Goal: Task Accomplishment & Management: Complete application form

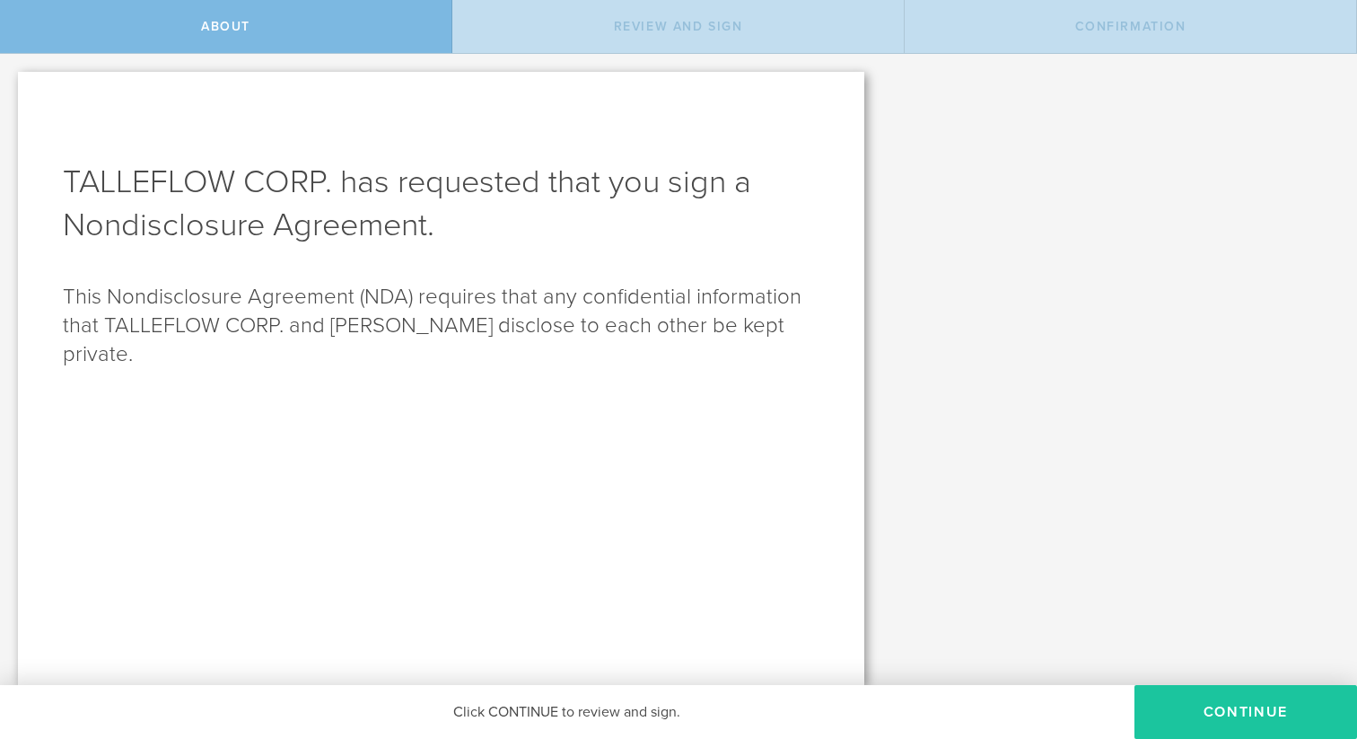
click at [1179, 702] on button "Continue" at bounding box center [1246, 712] width 223 height 54
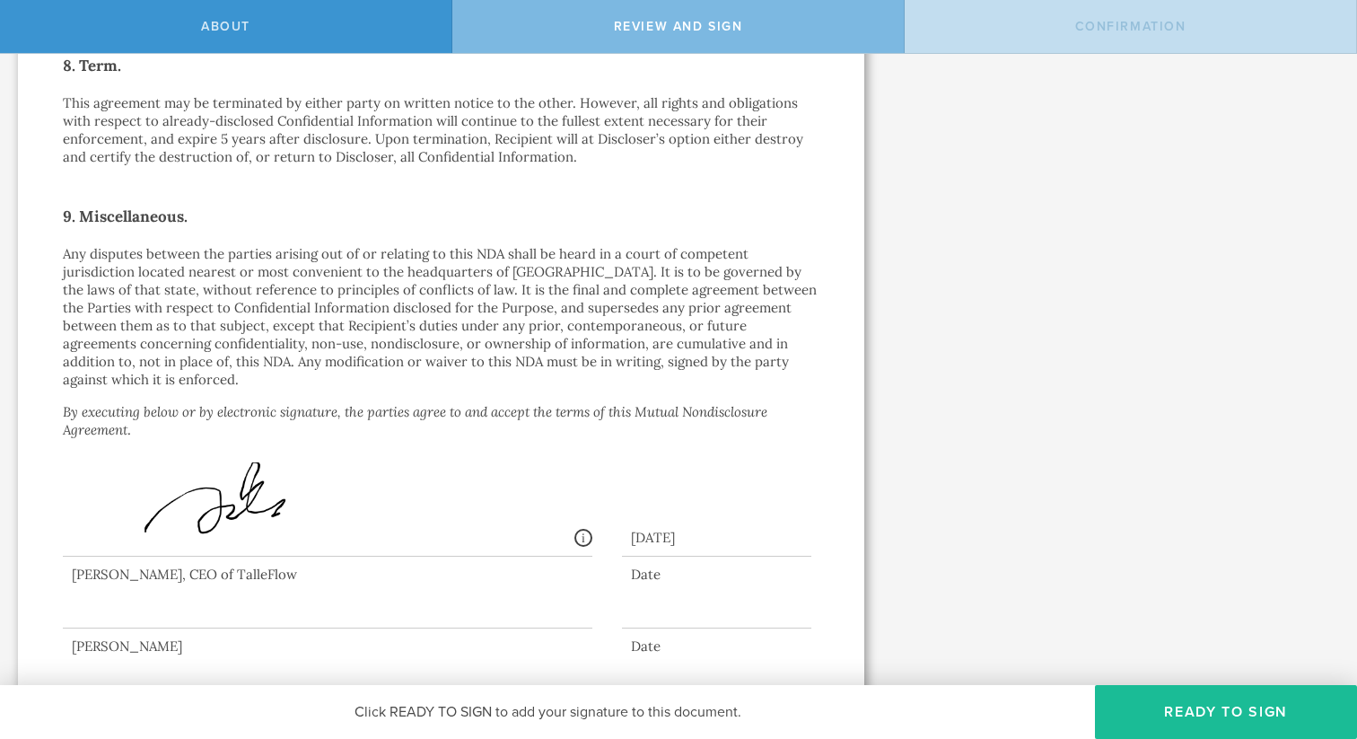
scroll to position [1454, 0]
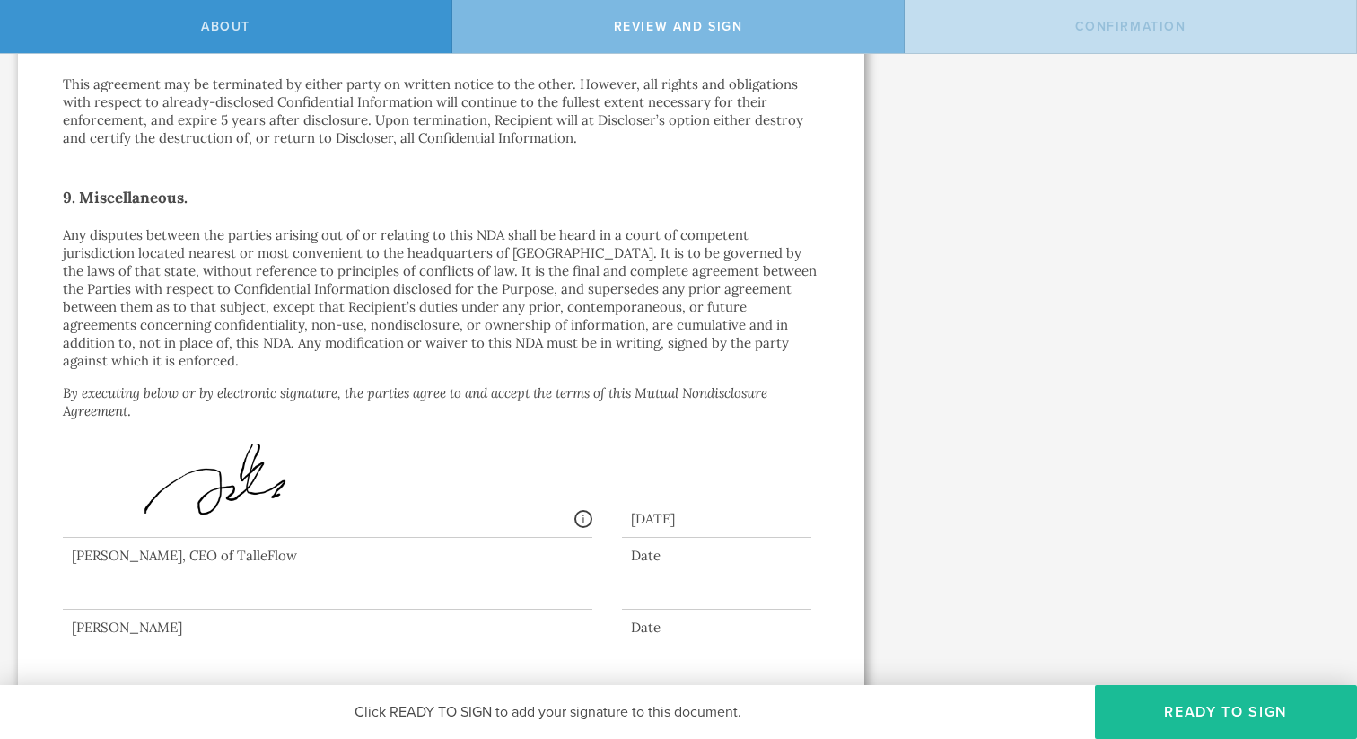
click at [320, 591] on div at bounding box center [441, 578] width 757 height 81
click at [486, 709] on div "Click READY TO SIGN to add your signature to this document." at bounding box center [547, 712] width 1095 height 54
click at [1205, 714] on button "Ready to Sign" at bounding box center [1226, 712] width 262 height 54
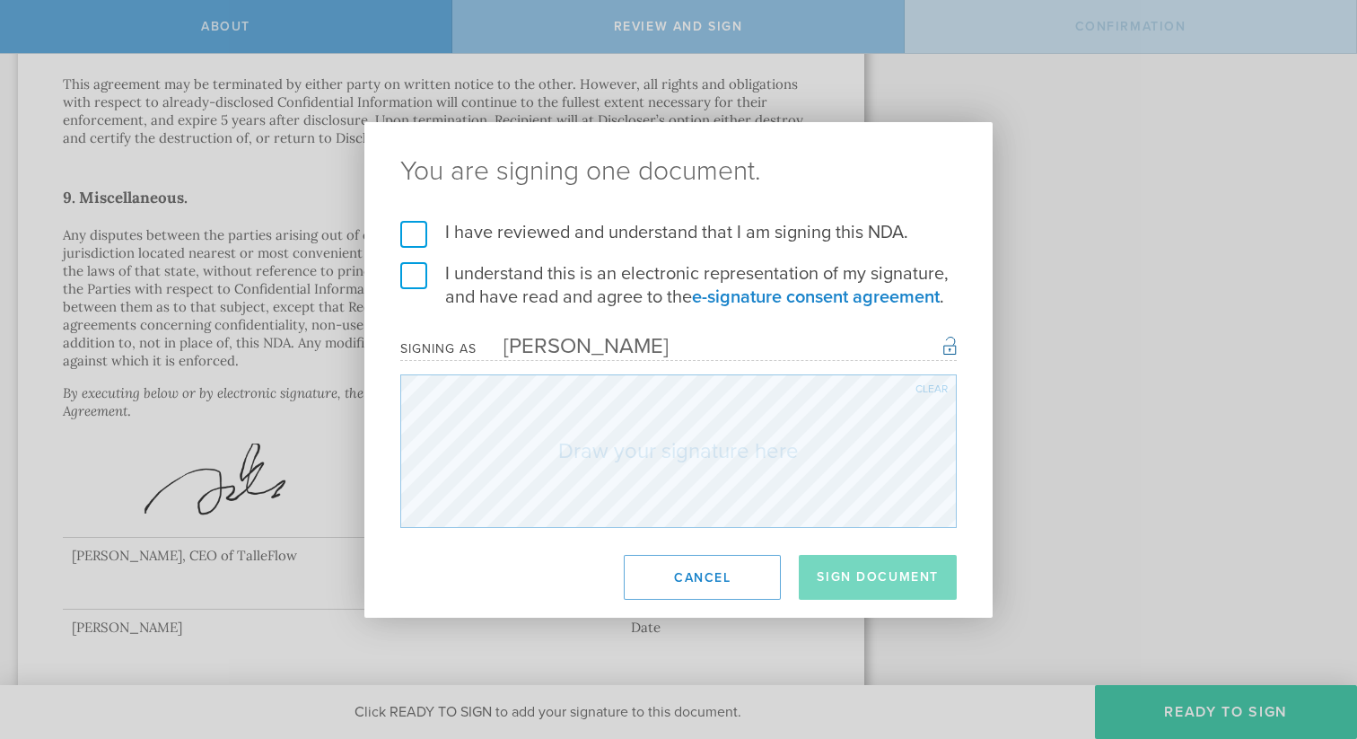
click at [411, 232] on label "I have reviewed and understand that I am signing this NDA." at bounding box center [678, 232] width 556 height 23
click at [0, 0] on input "I have reviewed and understand that I am signing this NDA." at bounding box center [0, 0] width 0 height 0
click at [411, 278] on label "I understand this is an electronic representation of my signature, and have rea…" at bounding box center [678, 285] width 556 height 47
click at [0, 0] on input "I understand this is an electronic representation of my signature, and have rea…" at bounding box center [0, 0] width 0 height 0
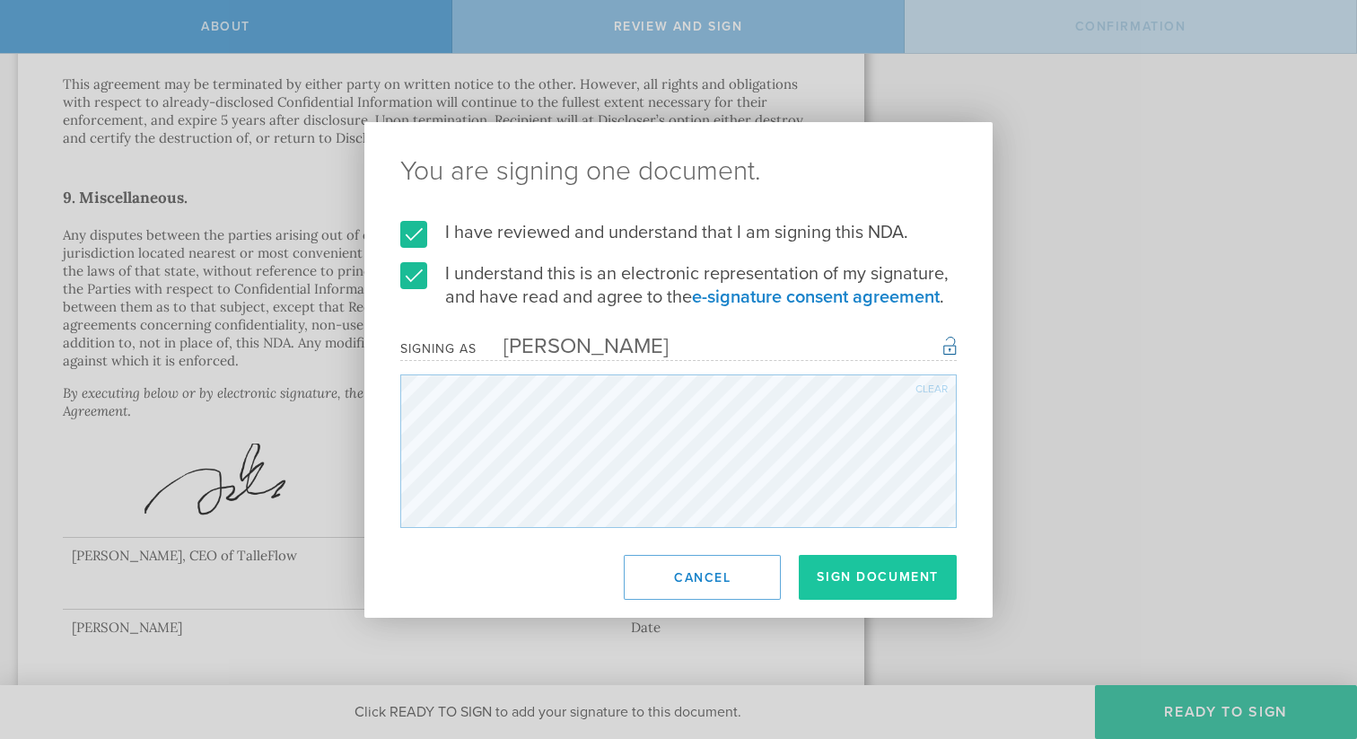
click at [847, 578] on button "Sign Document" at bounding box center [878, 577] width 158 height 45
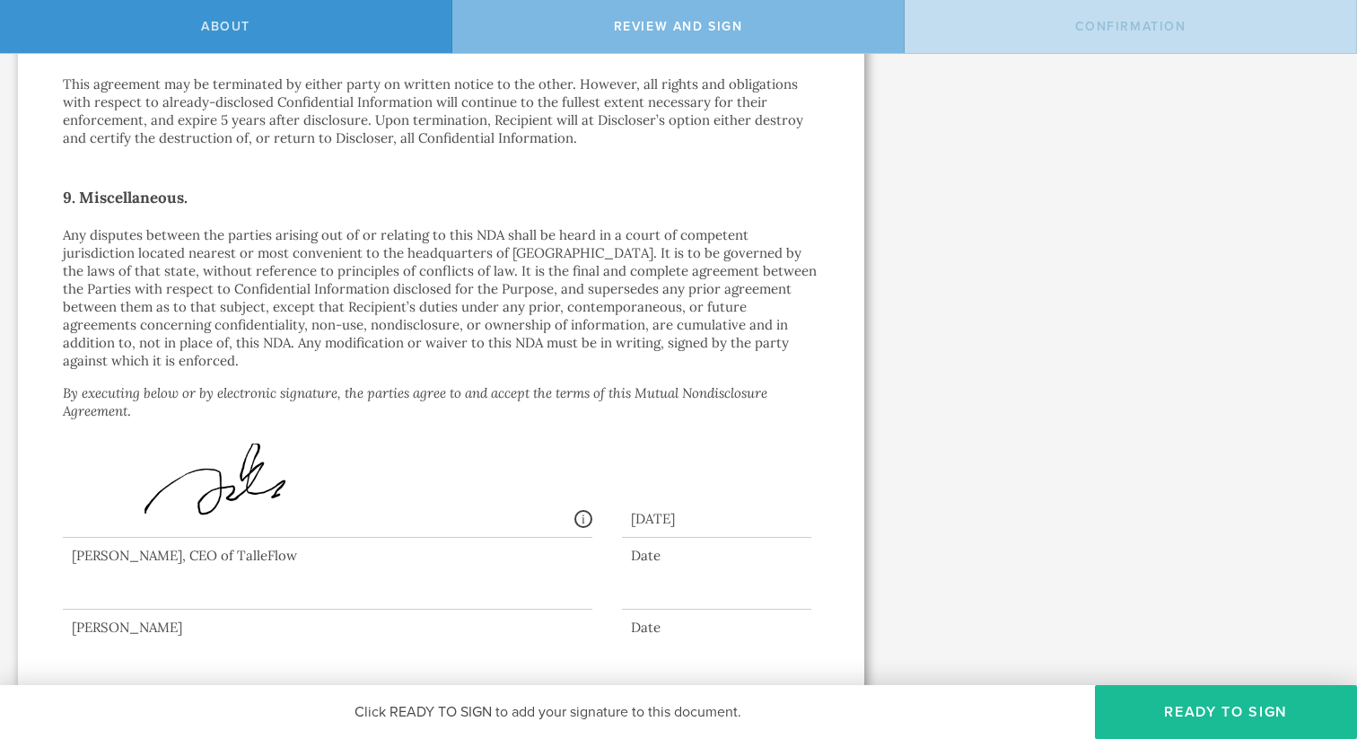
scroll to position [0, 0]
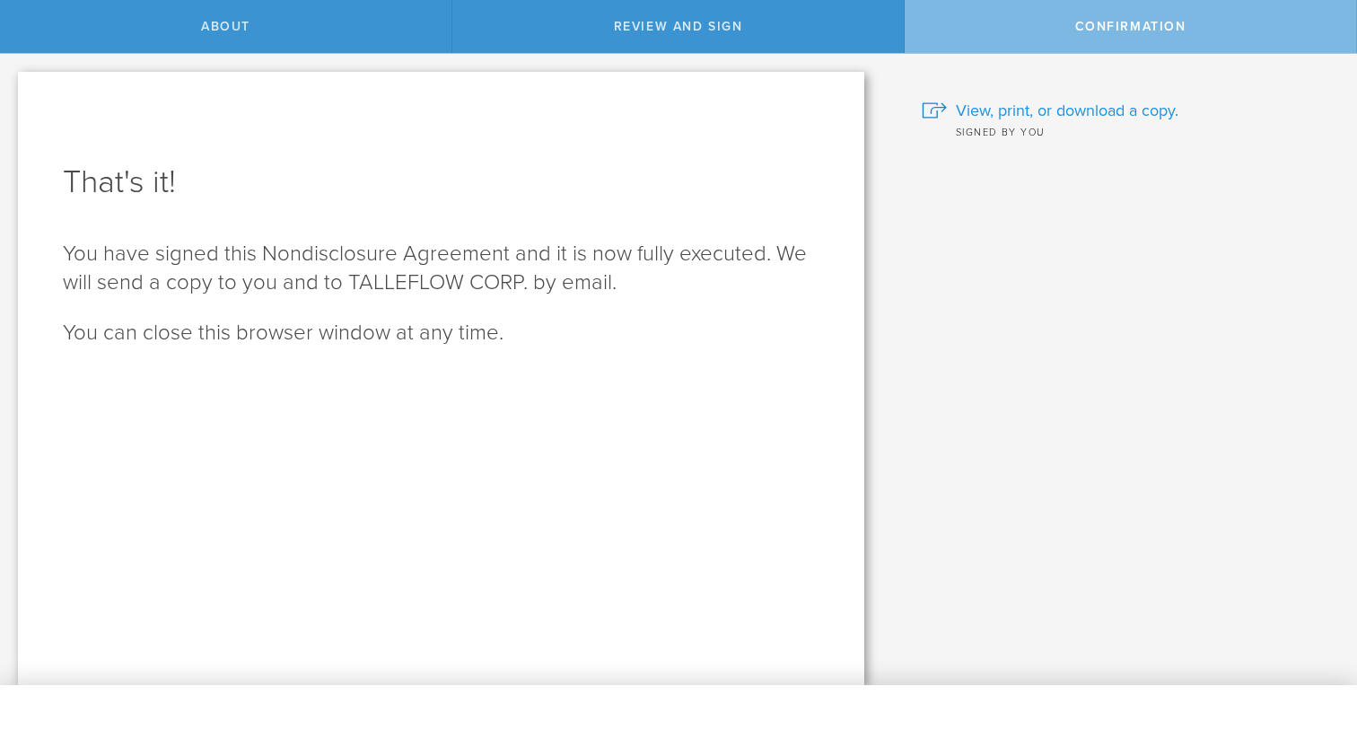
click at [1082, 110] on span "View, print, or download a copy." at bounding box center [1067, 110] width 223 height 23
